Goal: Task Accomplishment & Management: Complete application form

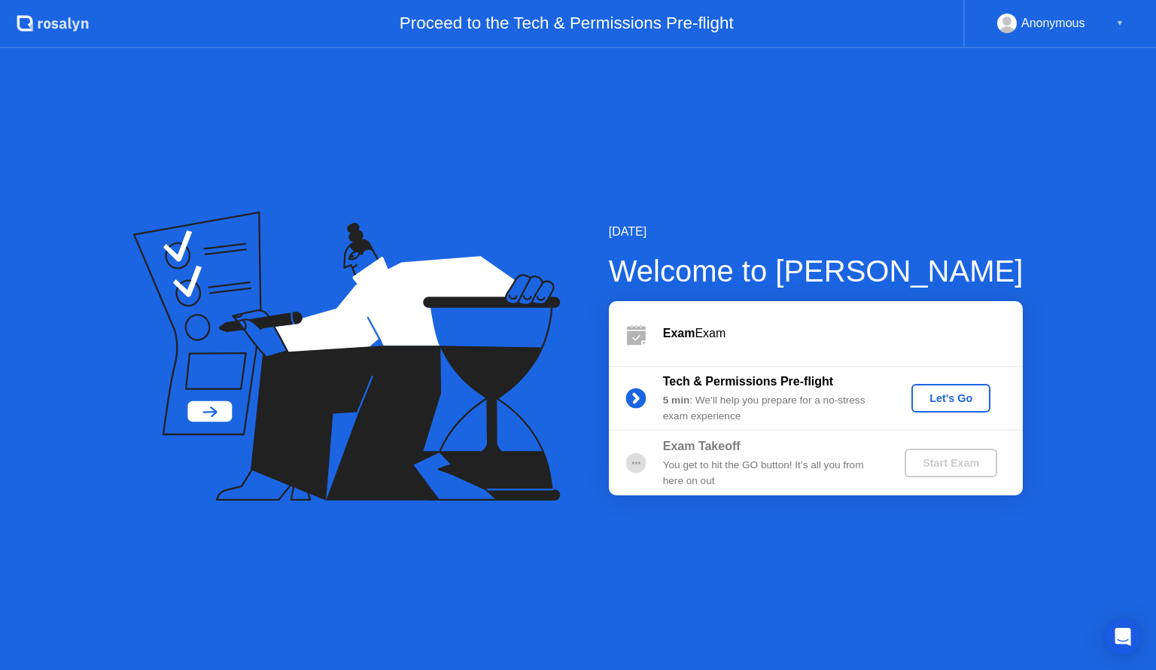
click at [975, 397] on div "Let's Go" at bounding box center [950, 398] width 67 height 12
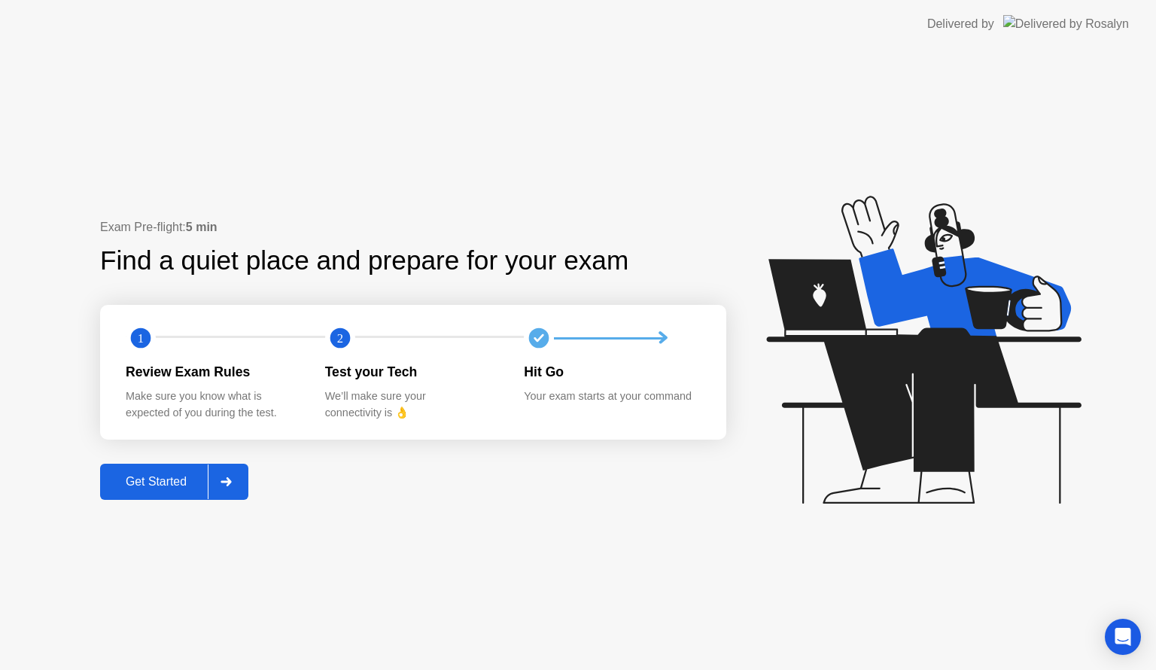
click at [229, 485] on icon at bounding box center [225, 481] width 11 height 9
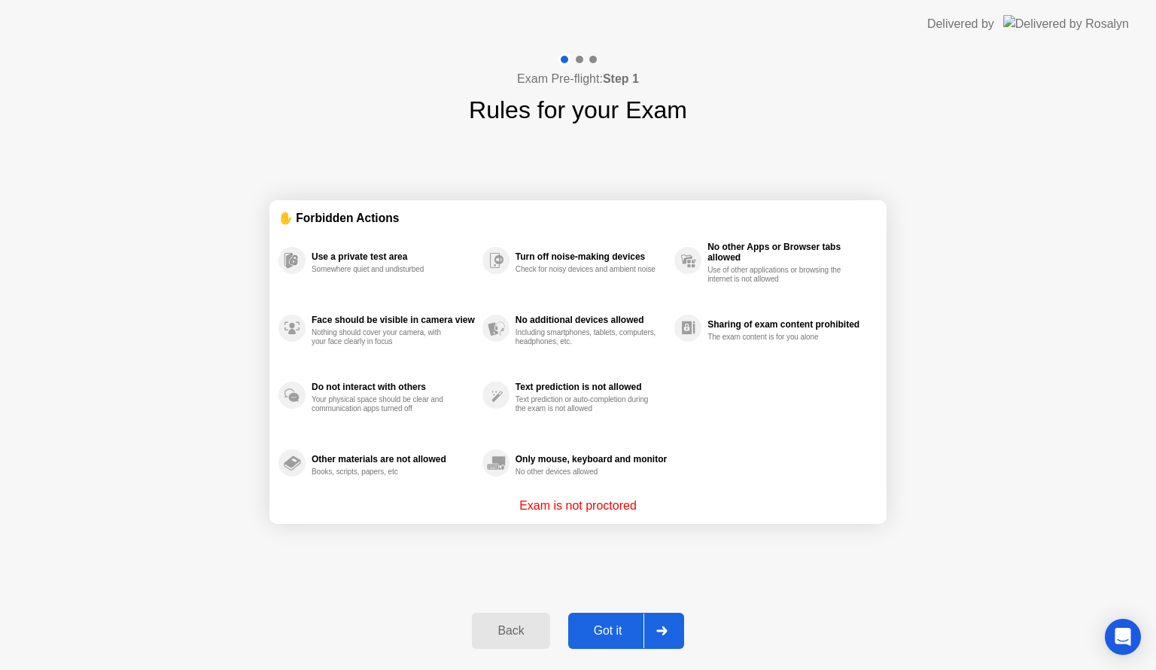
click at [668, 627] on div at bounding box center [661, 630] width 36 height 35
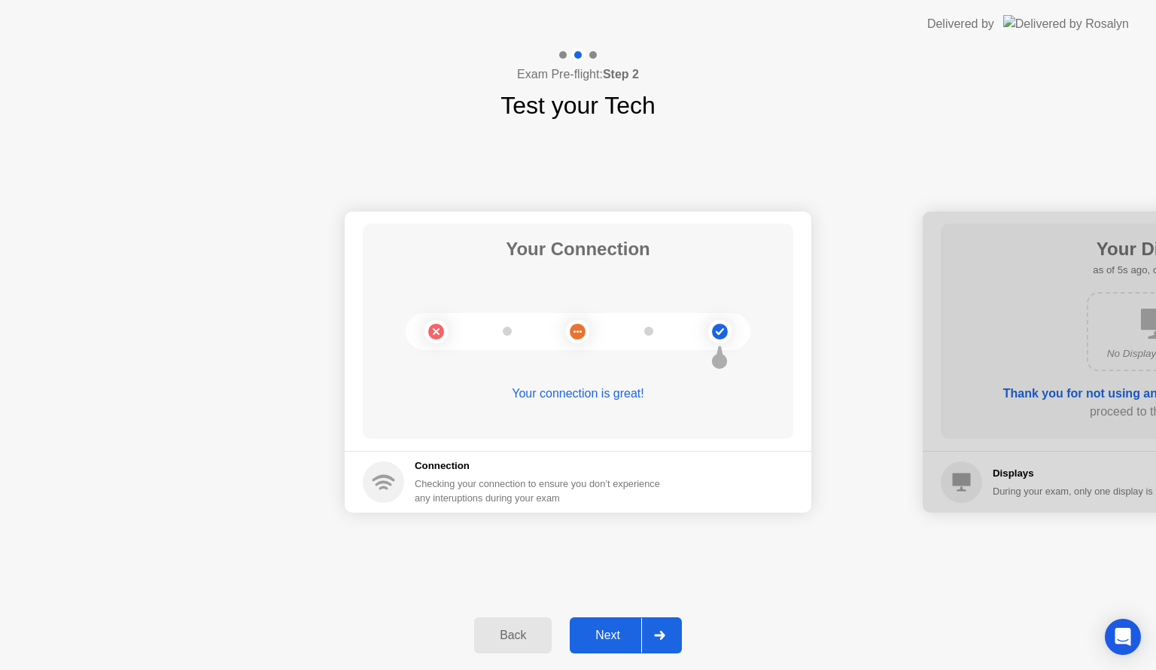
click at [659, 626] on div at bounding box center [659, 635] width 36 height 35
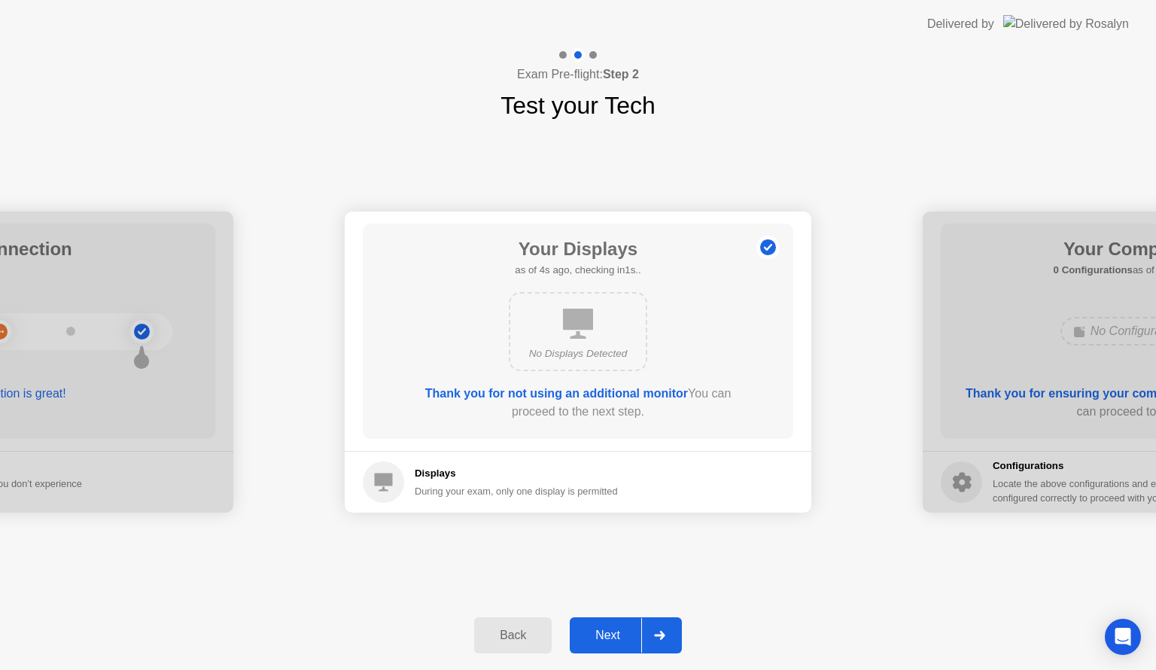
click at [659, 626] on div at bounding box center [659, 635] width 36 height 35
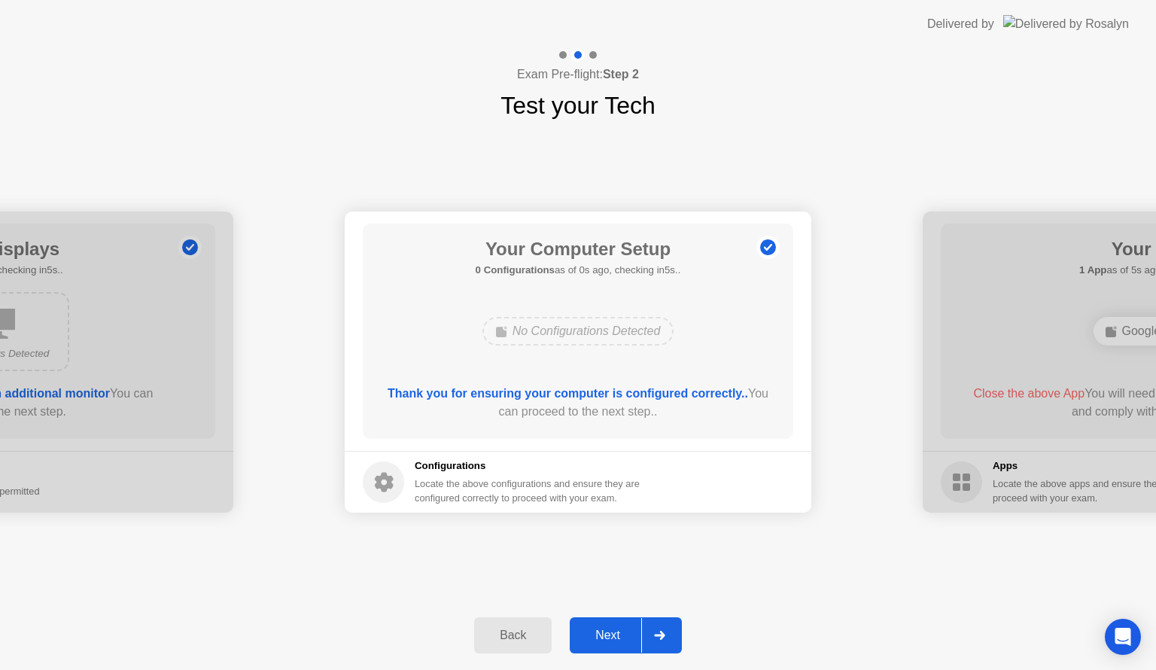
click at [670, 638] on div at bounding box center [659, 635] width 36 height 35
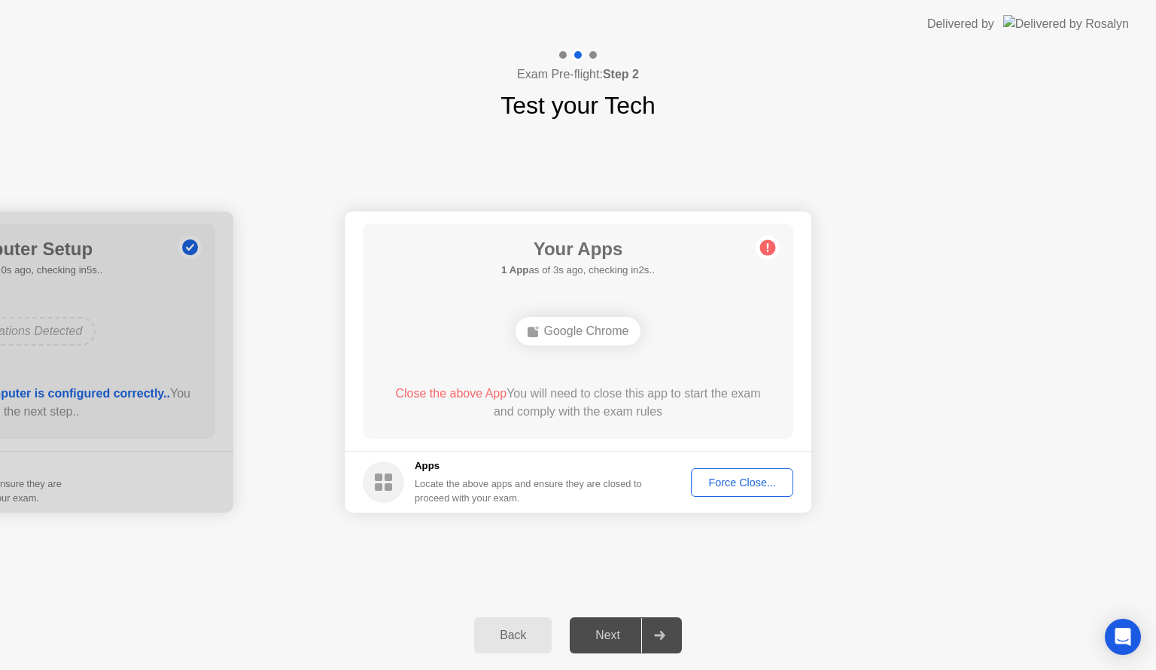
click at [723, 485] on div "Force Close..." at bounding box center [742, 482] width 92 height 12
click at [742, 480] on div "Force Close..." at bounding box center [742, 482] width 92 height 12
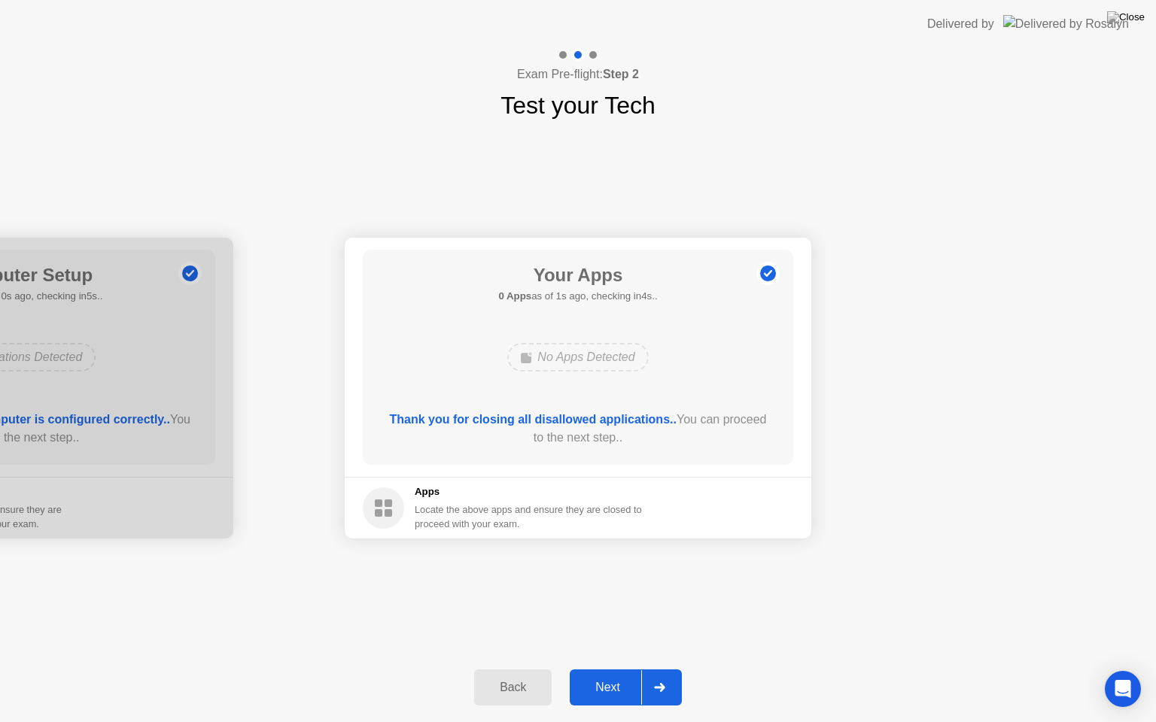
click at [654, 669] on div at bounding box center [659, 687] width 36 height 35
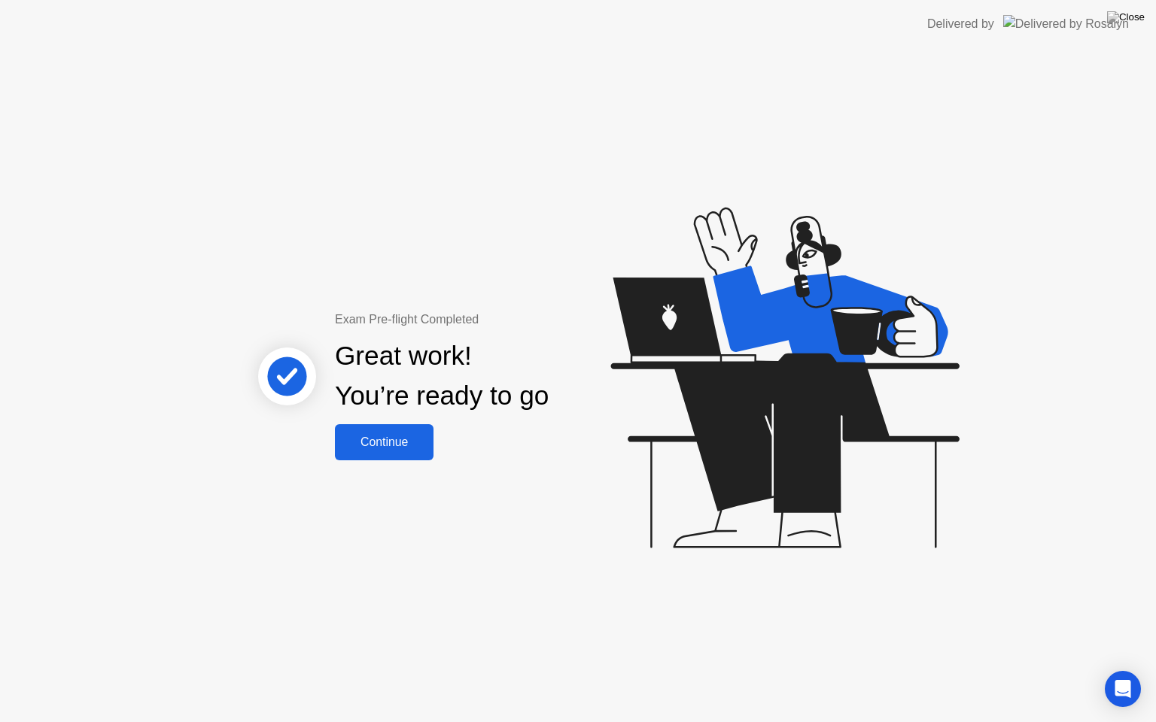
click at [395, 442] on div "Continue" at bounding box center [384, 443] width 90 height 14
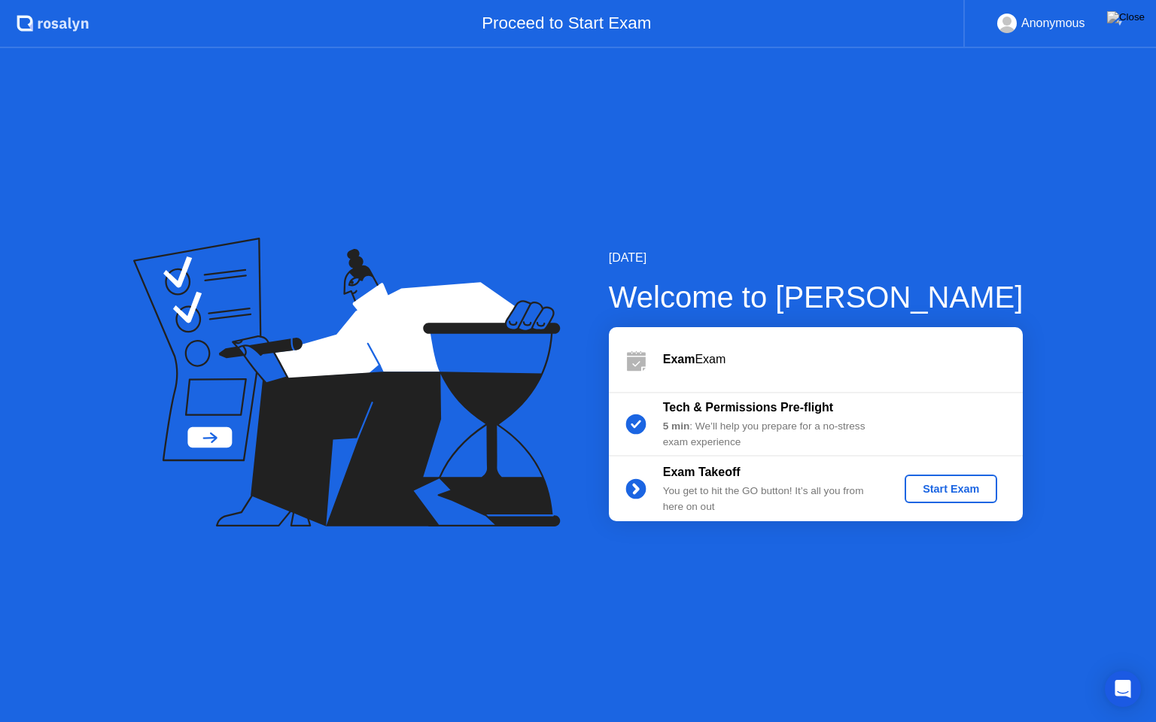
click at [966, 494] on div "Start Exam" at bounding box center [950, 489] width 81 height 12
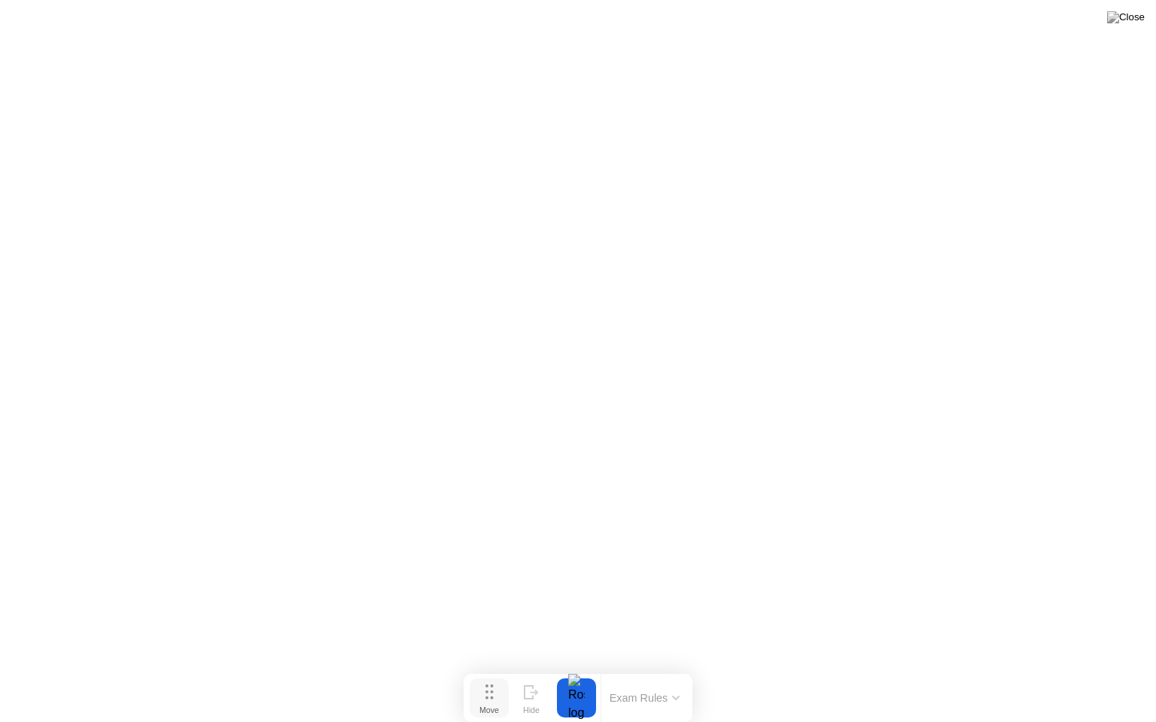
click at [489, 669] on div "Move" at bounding box center [489, 710] width 20 height 9
click at [486, 669] on div "Move" at bounding box center [489, 710] width 20 height 9
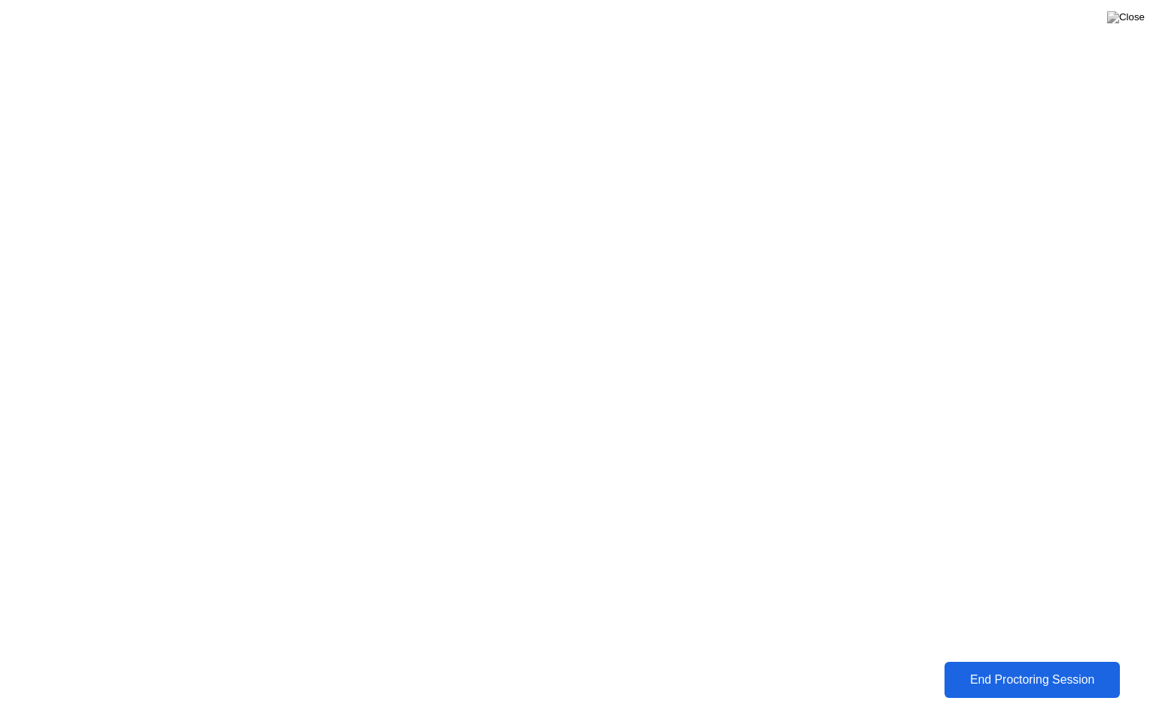
click at [1074, 669] on div "End Proctoring Session" at bounding box center [1032, 680] width 167 height 14
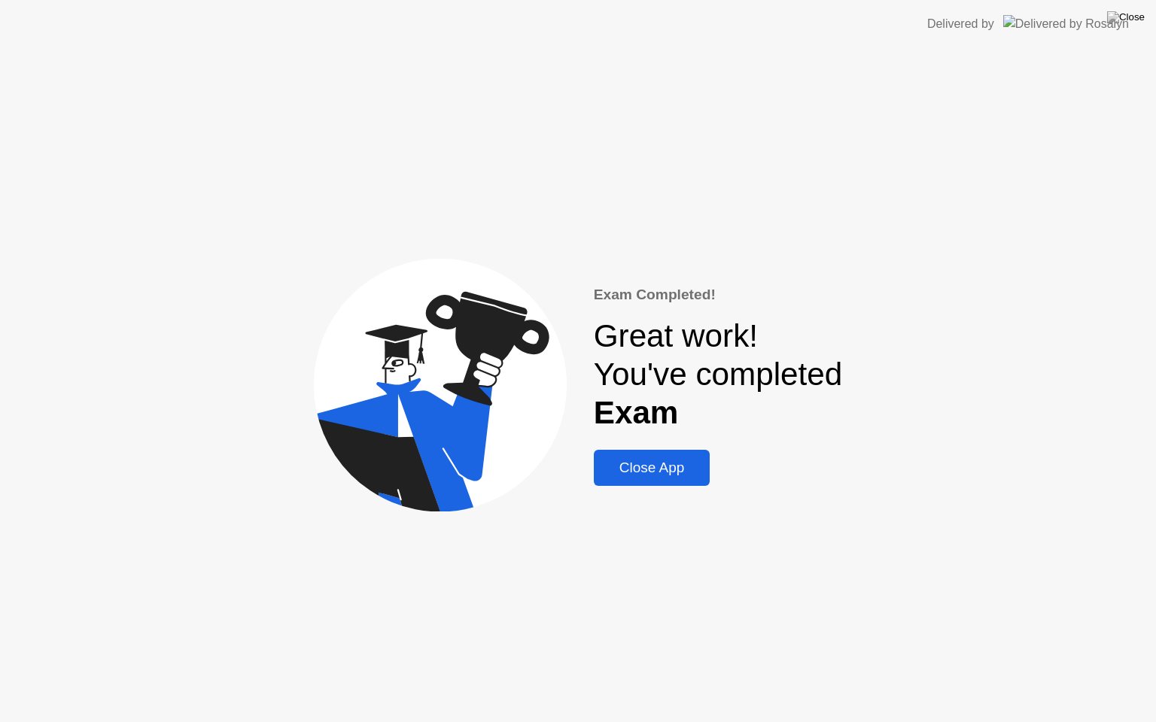
click at [659, 485] on button "Close App" at bounding box center [652, 468] width 117 height 36
